Goal: Transaction & Acquisition: Purchase product/service

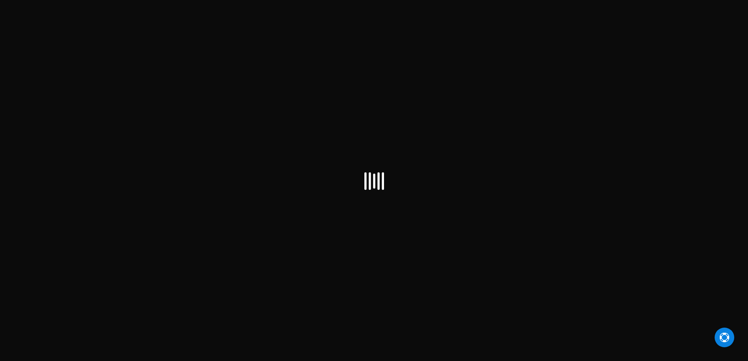
select select "IL"
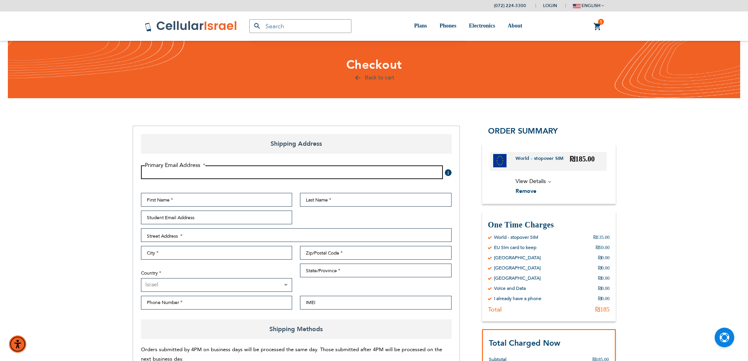
click at [334, 174] on input "Email Address" at bounding box center [292, 172] width 302 height 14
type input "[EMAIL_ADDRESS][DOMAIN_NAME]"
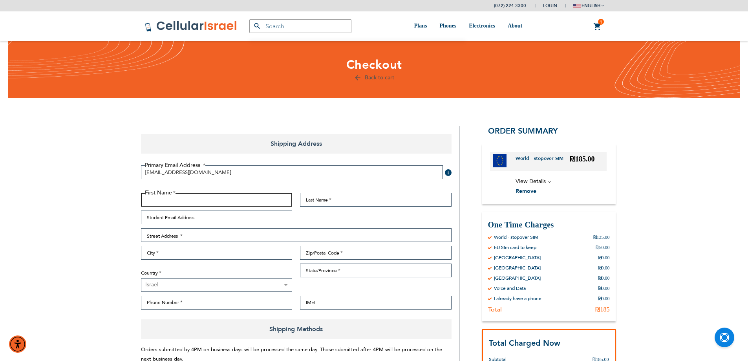
click at [213, 199] on input "First Name" at bounding box center [217, 200] width 152 height 14
type input "yitzy"
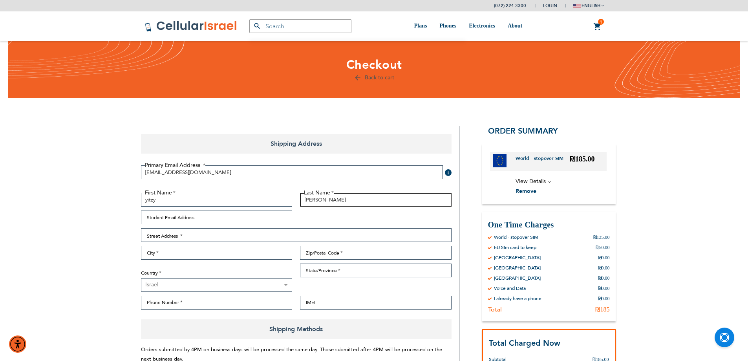
type input "[PERSON_NAME]"
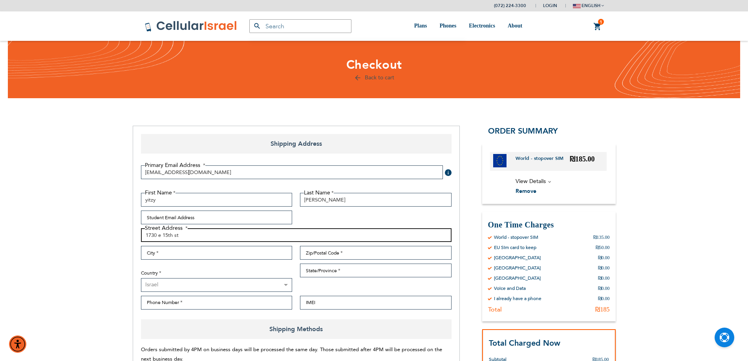
type input "1730 e 15th st"
type input "brooklyen"
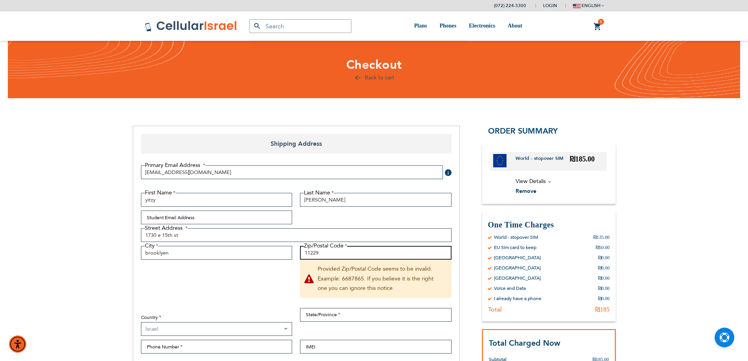
type input "11229"
click at [220, 328] on select "[GEOGRAPHIC_DATA] ────────── [GEOGRAPHIC_DATA] [GEOGRAPHIC_DATA]" at bounding box center [217, 329] width 152 height 14
select select "US"
click at [141, 322] on select "[GEOGRAPHIC_DATA] ────────── [GEOGRAPHIC_DATA] [GEOGRAPHIC_DATA]" at bounding box center [217, 329] width 152 height 14
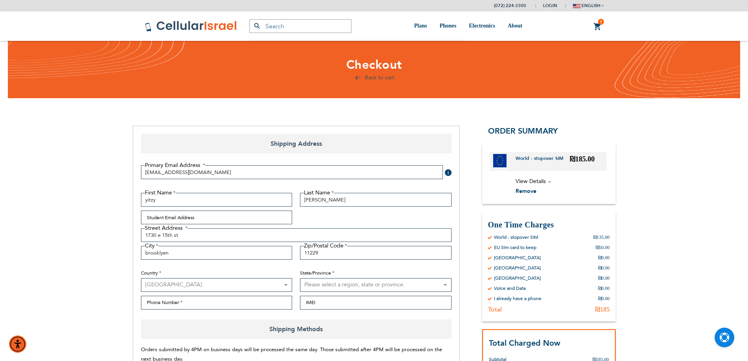
click at [327, 287] on select "Please select a region, state or province. [US_STATE] [US_STATE] [US_STATE] [US…" at bounding box center [376, 285] width 152 height 14
select select "43"
click at [300, 278] on select "Please select a region, state or province. [US_STATE] [US_STATE] [US_STATE] [US…" at bounding box center [376, 285] width 152 height 14
click at [244, 304] on input "Phone Number" at bounding box center [217, 303] width 152 height 14
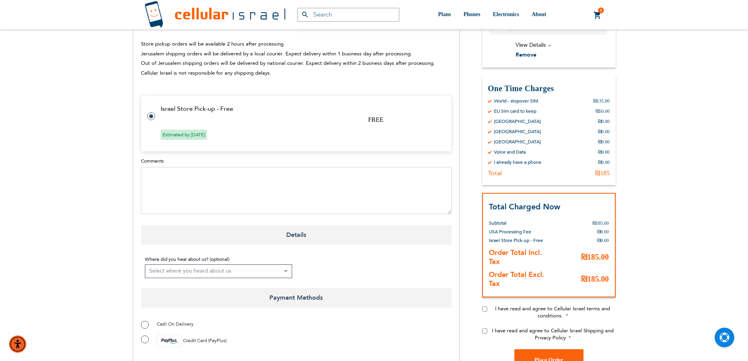
scroll to position [432, 0]
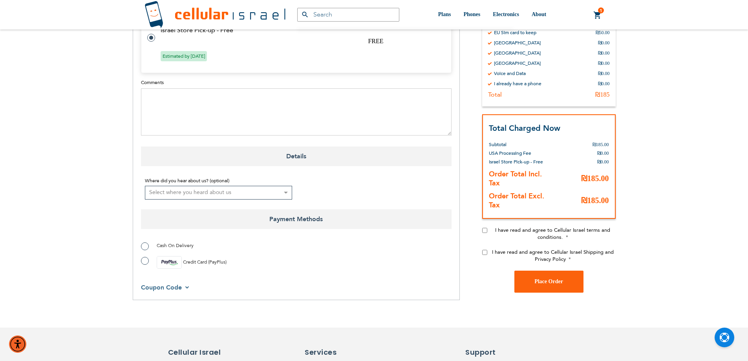
type input "0553303740"
click at [144, 260] on label "Credit Card (PayPlus)" at bounding box center [184, 262] width 86 height 13
radio input "true"
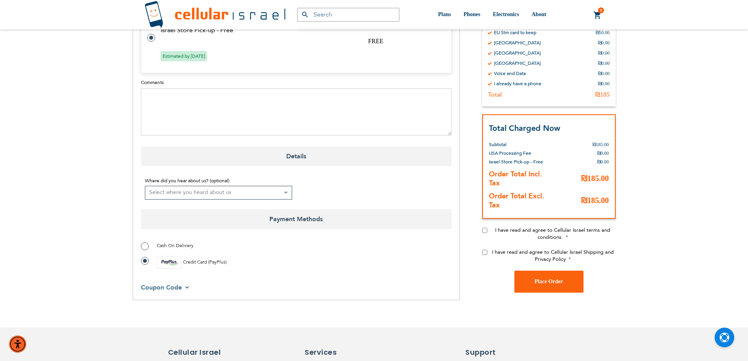
click at [487, 229] on input "I have read and agree to Cellular Israel terms and conditions." at bounding box center [484, 229] width 5 height 5
checkbox input "true"
click at [484, 255] on input "I have read and agree to Cellular Israel Shipping and Privacy Policy" at bounding box center [484, 251] width 5 height 5
checkbox input "true"
click at [546, 279] on span "Place Order" at bounding box center [549, 281] width 29 height 6
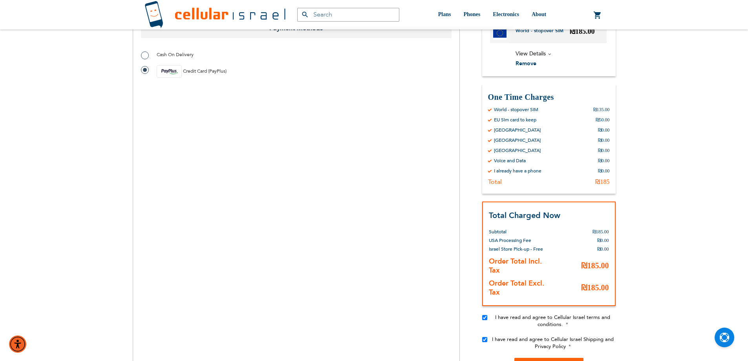
scroll to position [707, 0]
